Goal: Communication & Community: Answer question/provide support

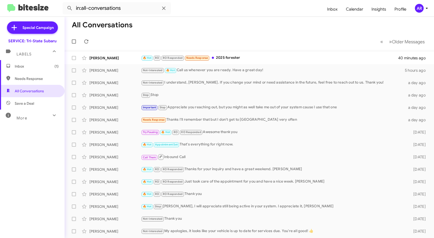
click at [44, 69] on span "Inbox (1)" at bounding box center [37, 66] width 44 height 5
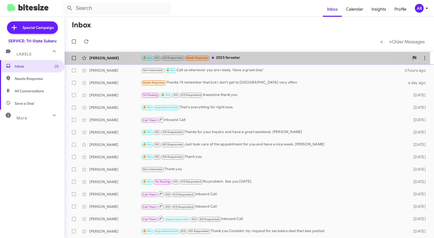
click at [116, 59] on div "[PERSON_NAME]" at bounding box center [115, 58] width 52 height 5
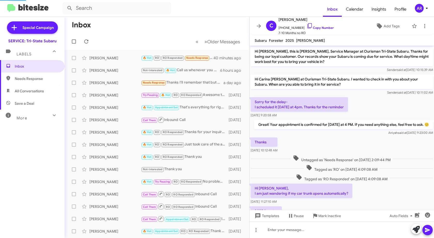
scroll to position [31, 0]
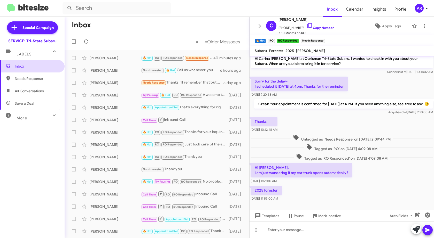
click at [20, 67] on span "Inbox" at bounding box center [37, 66] width 44 height 5
